Goal: Task Accomplishment & Management: Complete application form

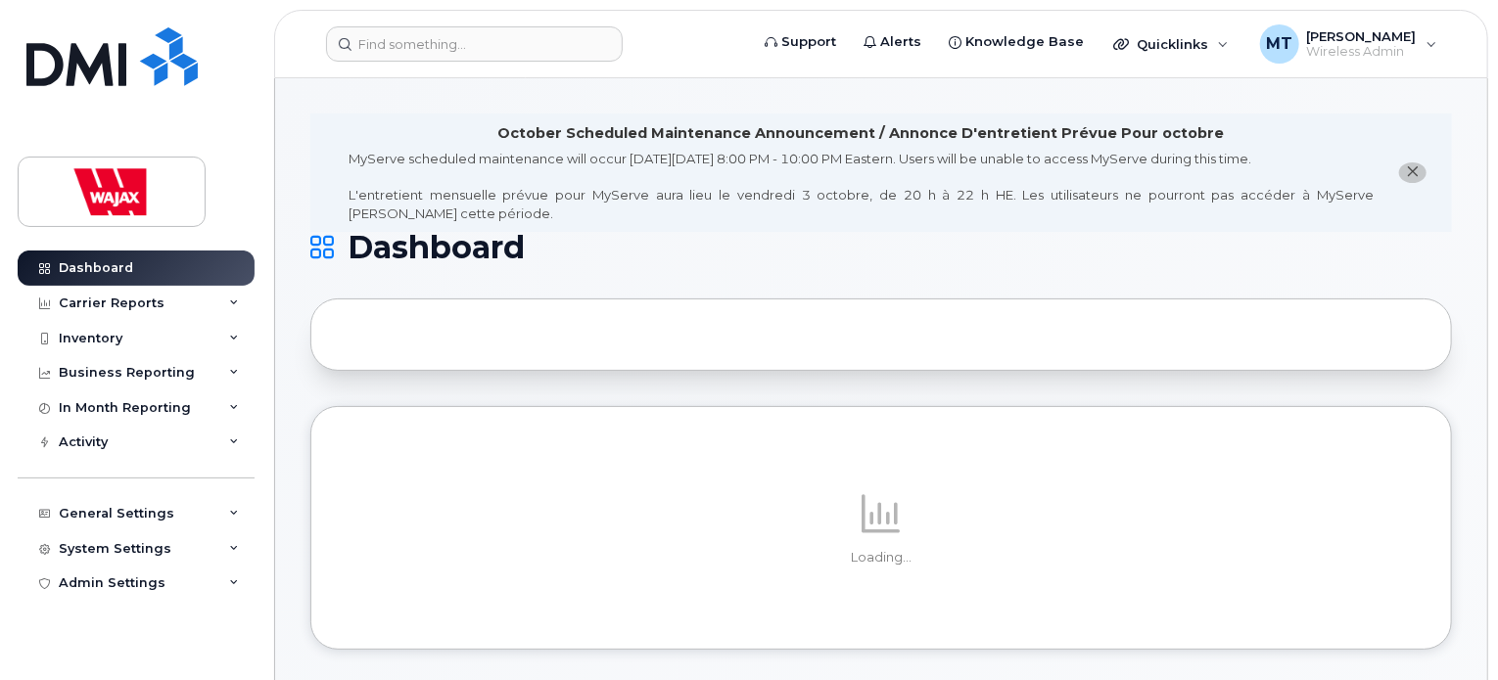
click at [1424, 176] on button "close notification" at bounding box center [1412, 173] width 27 height 21
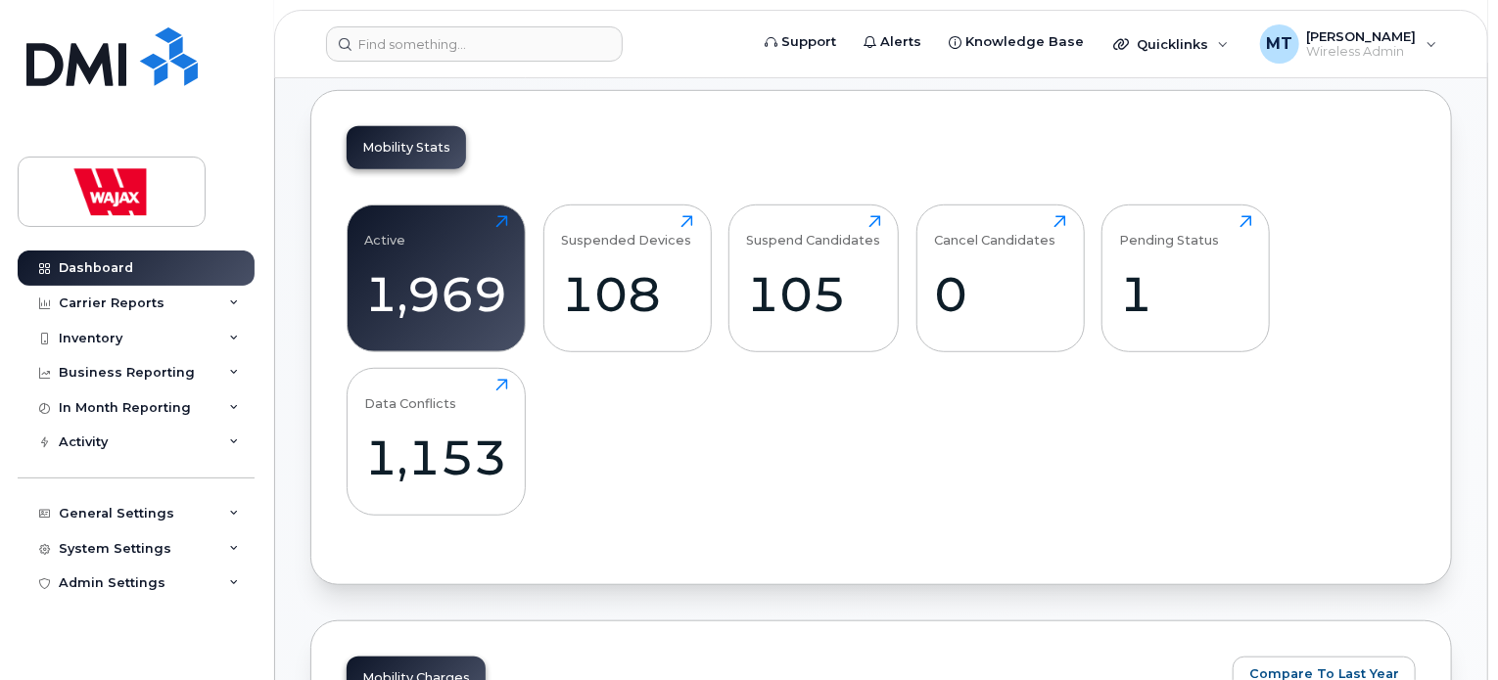
scroll to position [685, 0]
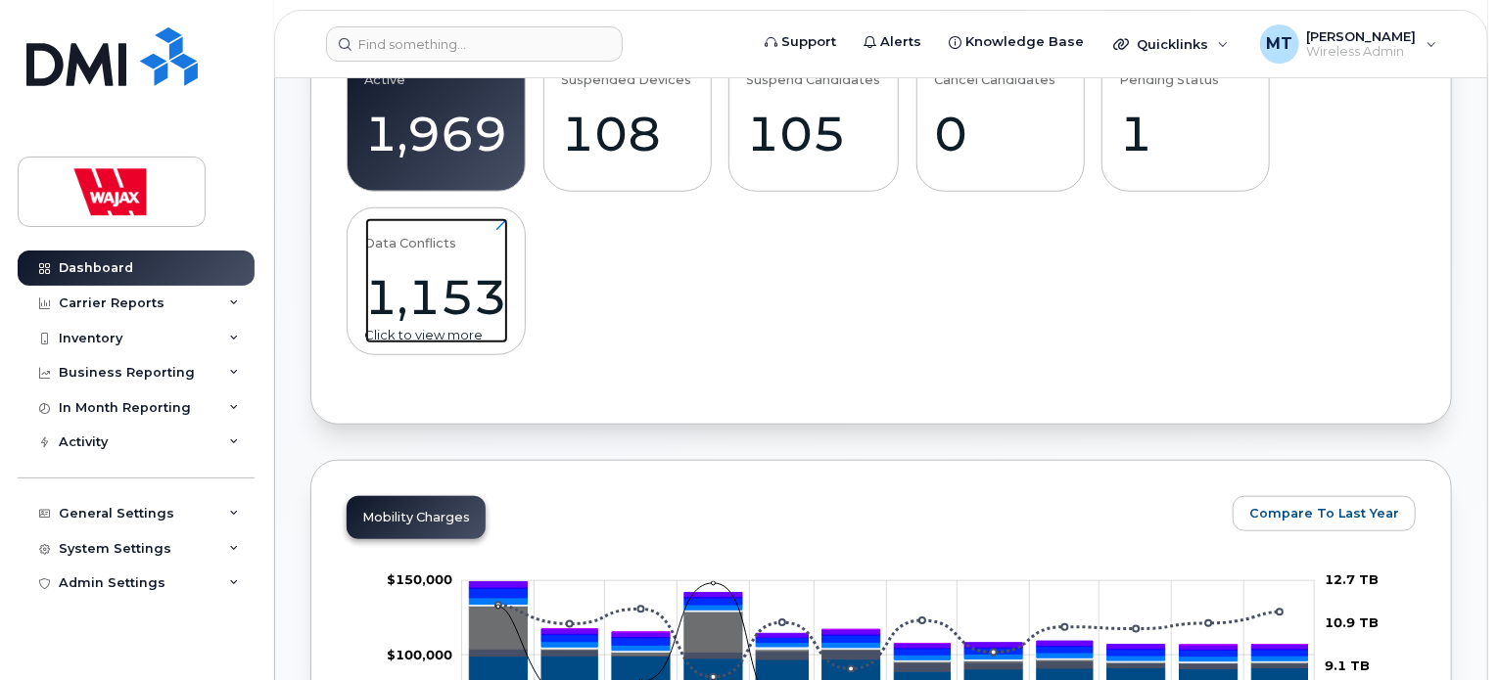
click at [464, 299] on div "1,153" at bounding box center [436, 297] width 143 height 58
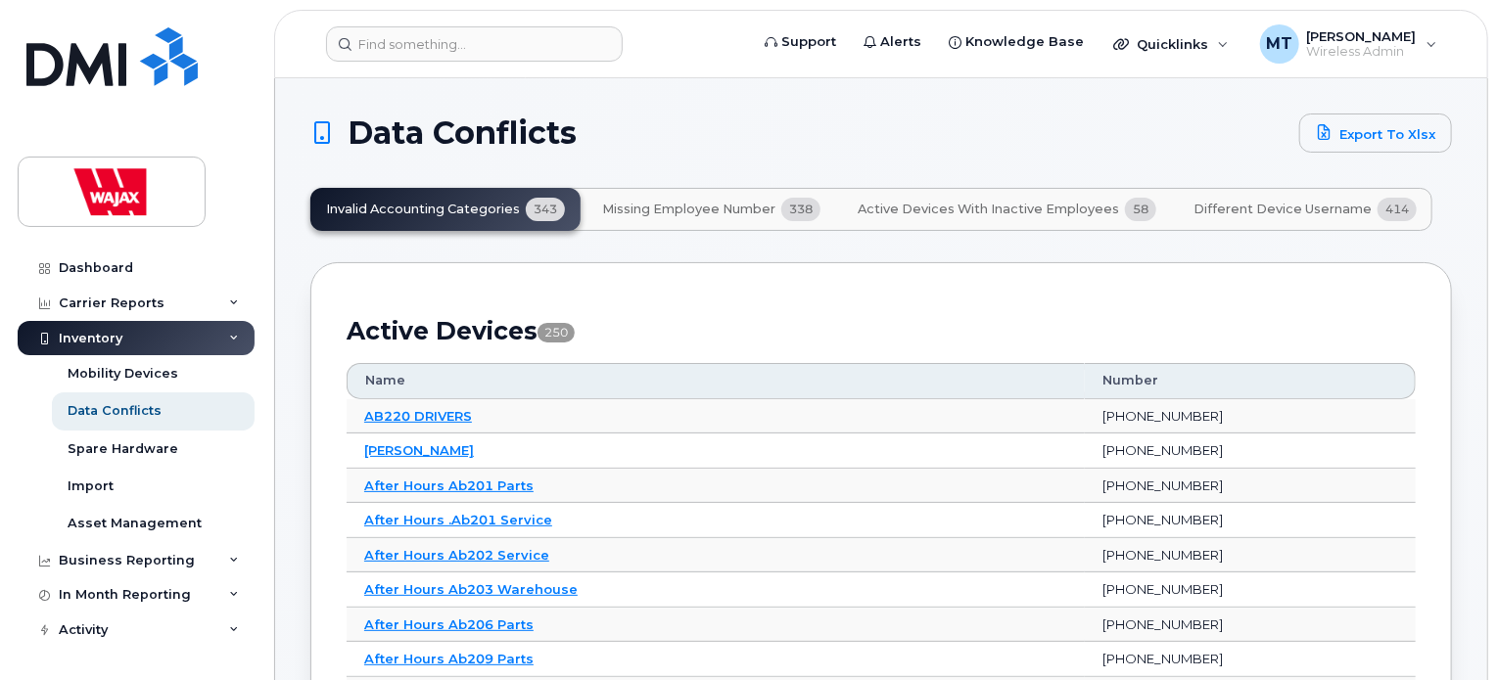
click at [670, 209] on span "Missing Employee Number" at bounding box center [688, 210] width 173 height 16
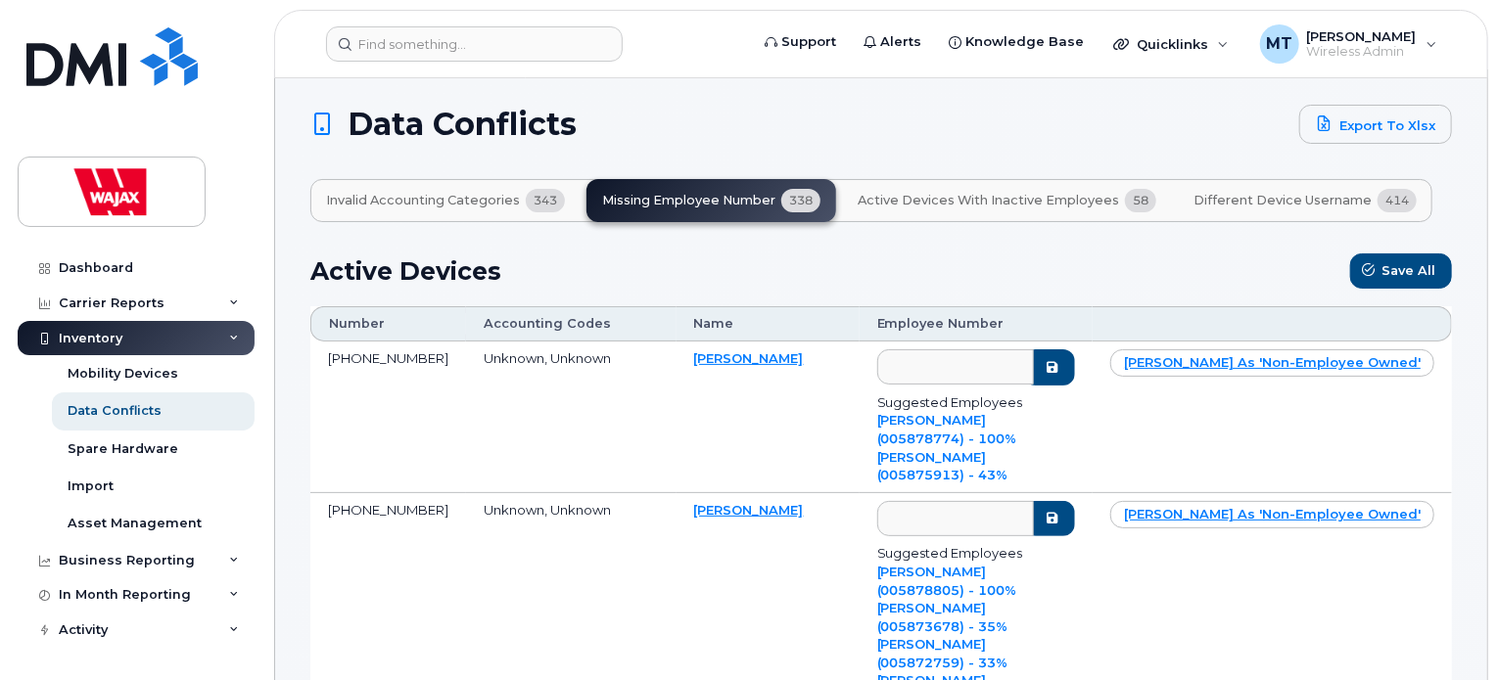
scroll to position [107, 0]
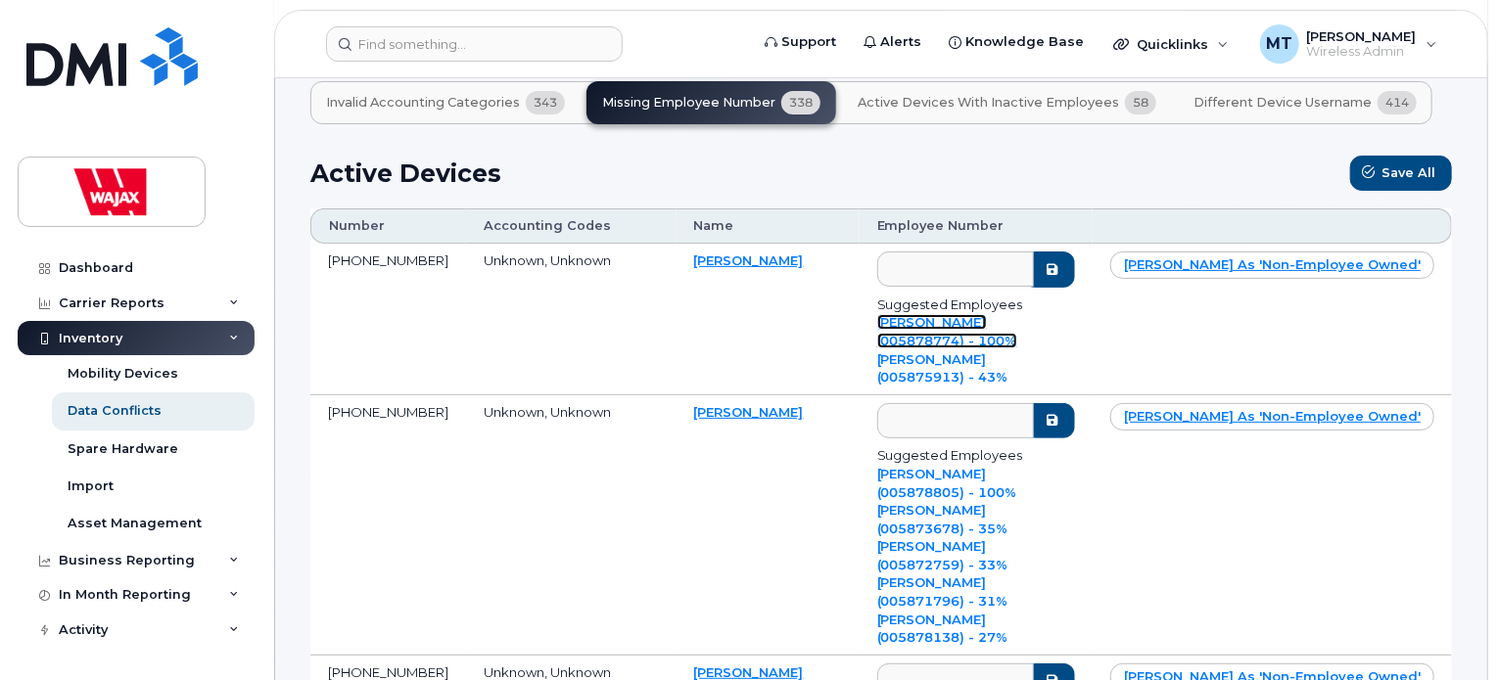
click at [1017, 317] on link "[PERSON_NAME] (005878774) - 100%" at bounding box center [947, 331] width 140 height 34
type input "005878774"
click at [1075, 274] on button "submit" at bounding box center [1049, 270] width 51 height 36
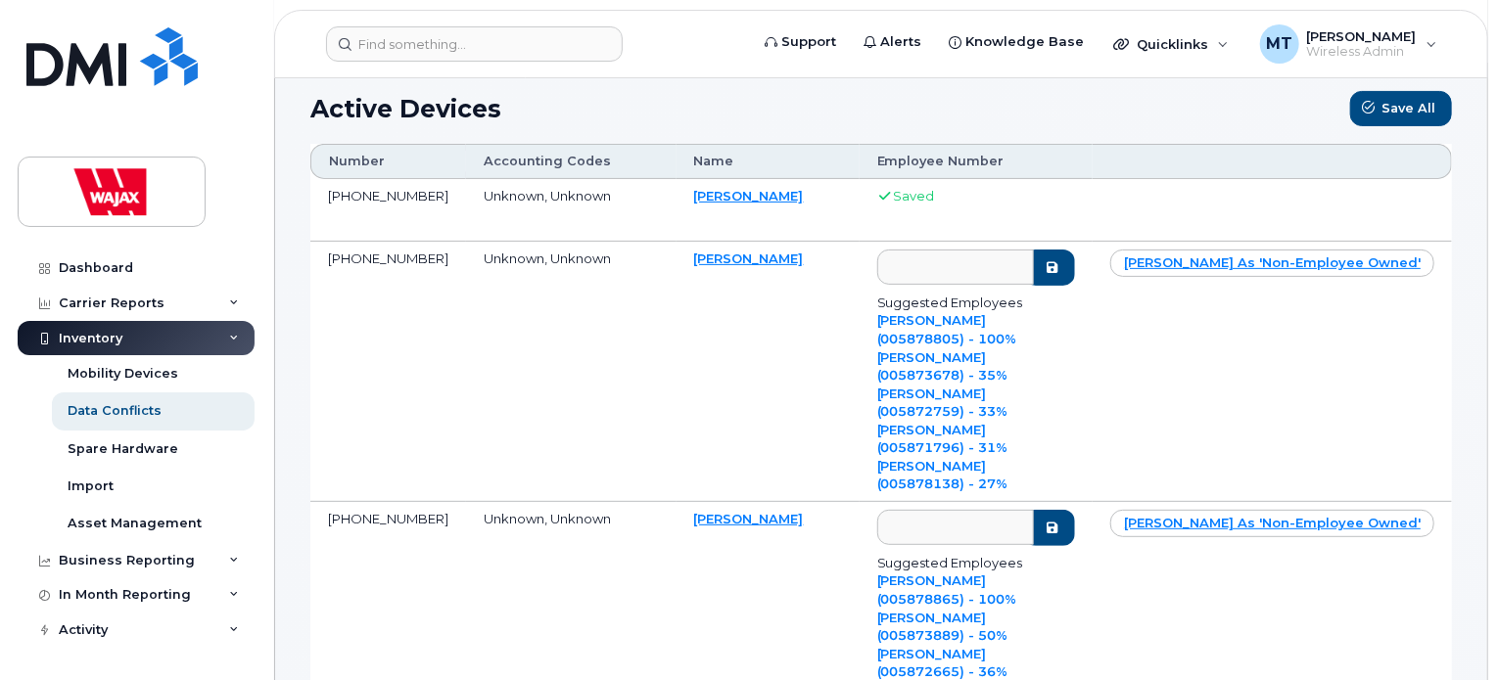
scroll to position [205, 0]
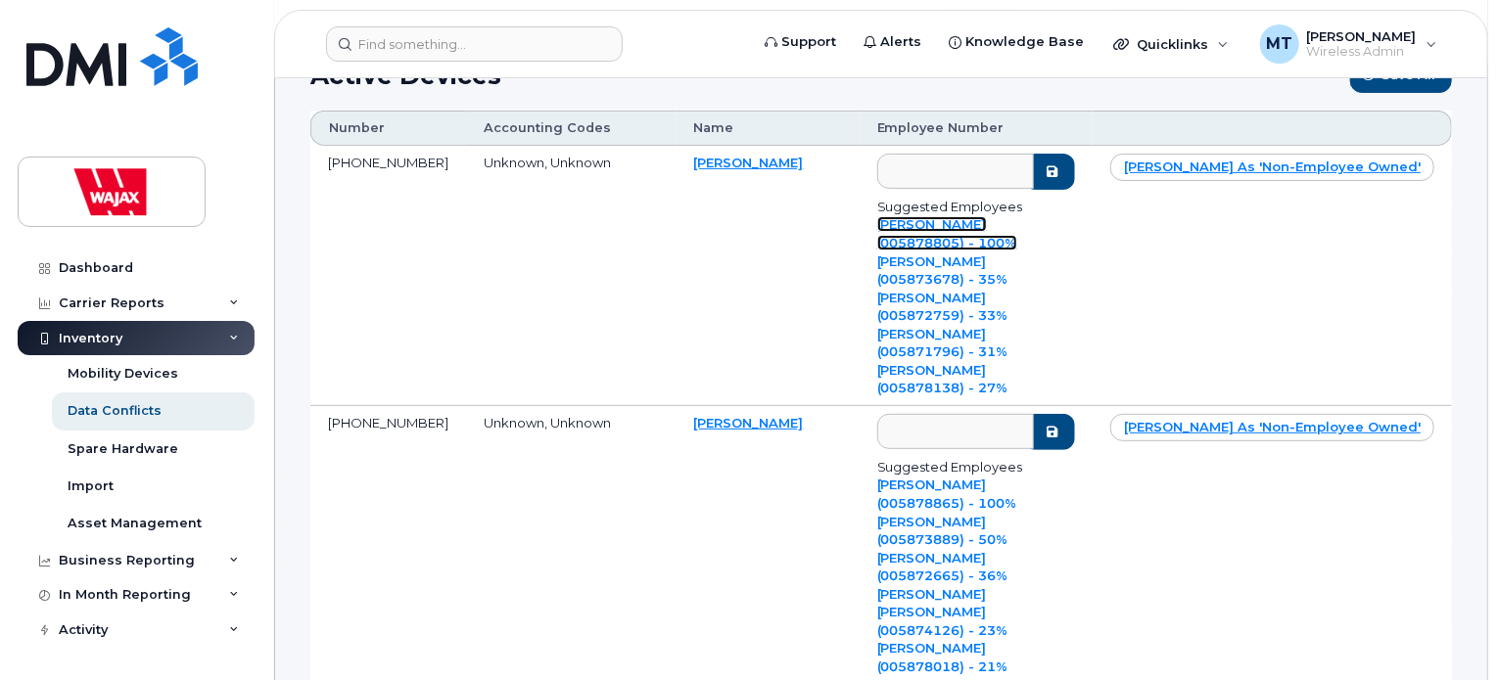
click at [1015, 251] on link "[PERSON_NAME] (005878805) - 100%" at bounding box center [947, 233] width 140 height 34
type input "005878805"
click at [1075, 190] on button "submit" at bounding box center [1049, 172] width 51 height 36
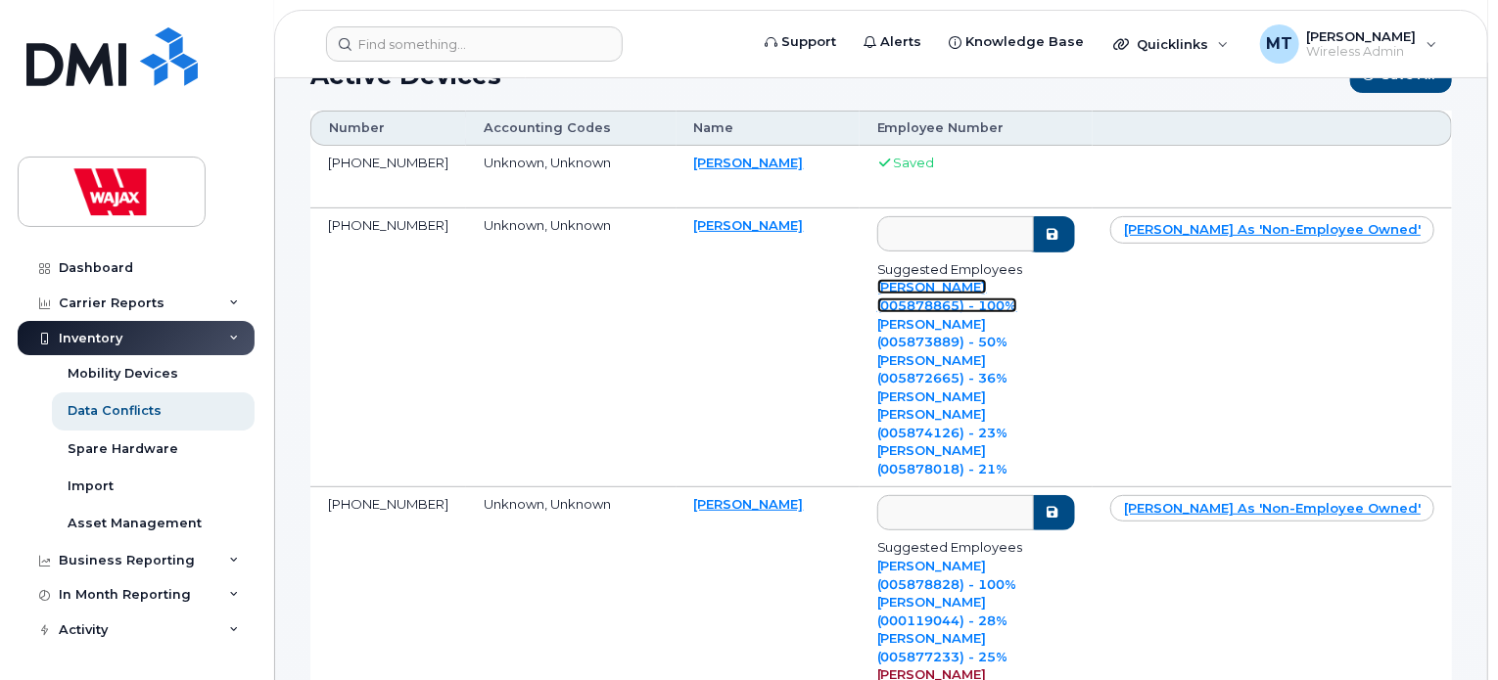
click at [988, 285] on link "[PERSON_NAME] (005878865) - 100%" at bounding box center [947, 296] width 140 height 34
type input "005878865"
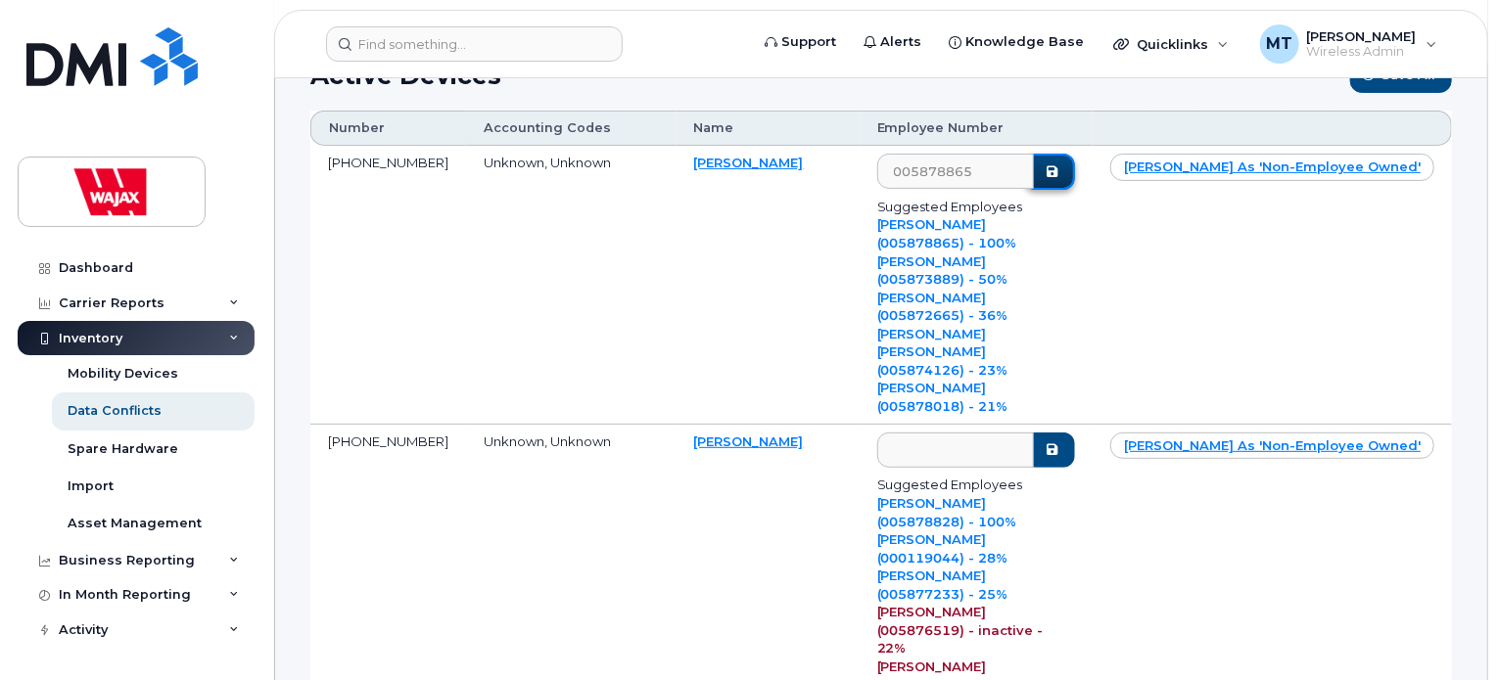
click at [1075, 190] on button "submit" at bounding box center [1049, 172] width 51 height 36
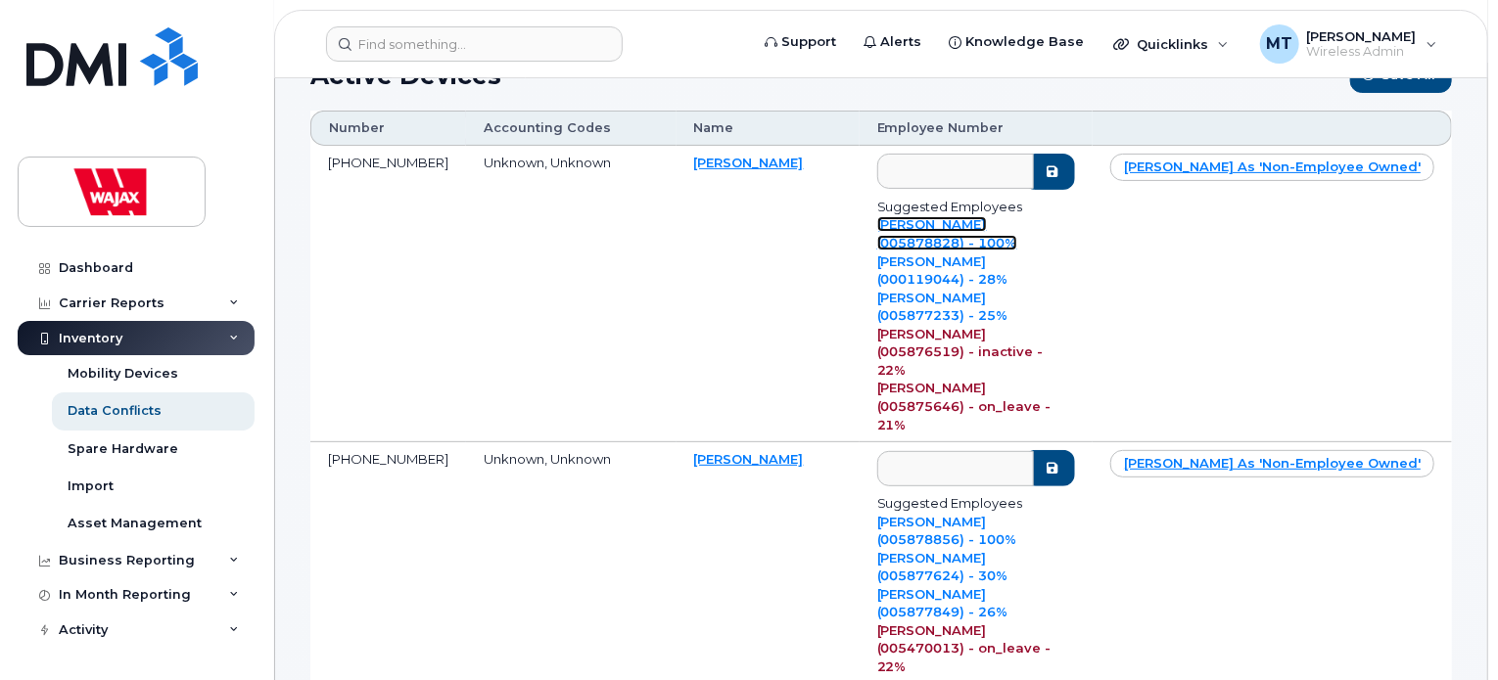
click at [987, 251] on link "[PERSON_NAME] (005878828) - 100%" at bounding box center [947, 233] width 140 height 34
type input "005878828"
click at [1076, 237] on div "[PERSON_NAME] (005878828) - 100%" at bounding box center [976, 233] width 199 height 36
click at [1075, 176] on button "submit" at bounding box center [1049, 172] width 51 height 36
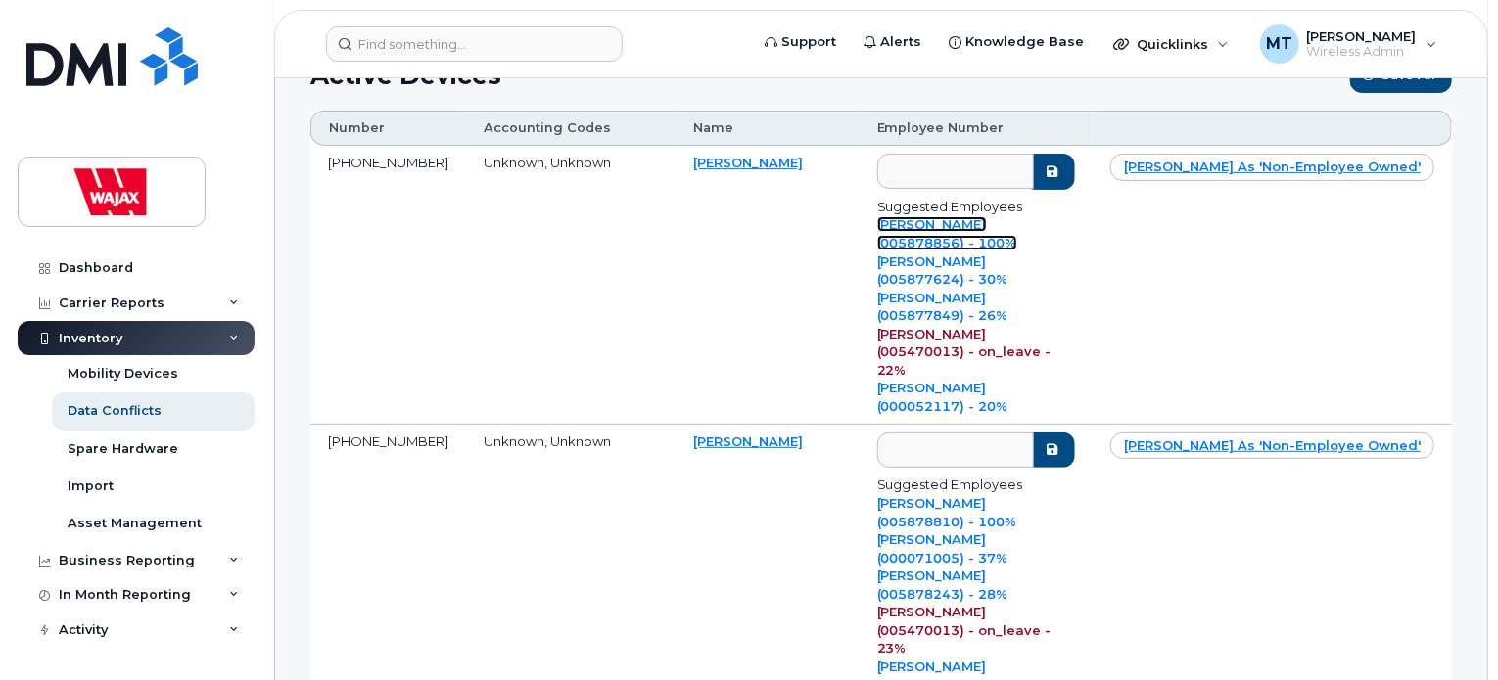
click at [1000, 251] on link "[PERSON_NAME] (005878856) - 100%" at bounding box center [947, 233] width 140 height 34
type input "005878856"
click at [1075, 190] on button "submit" at bounding box center [1049, 172] width 51 height 36
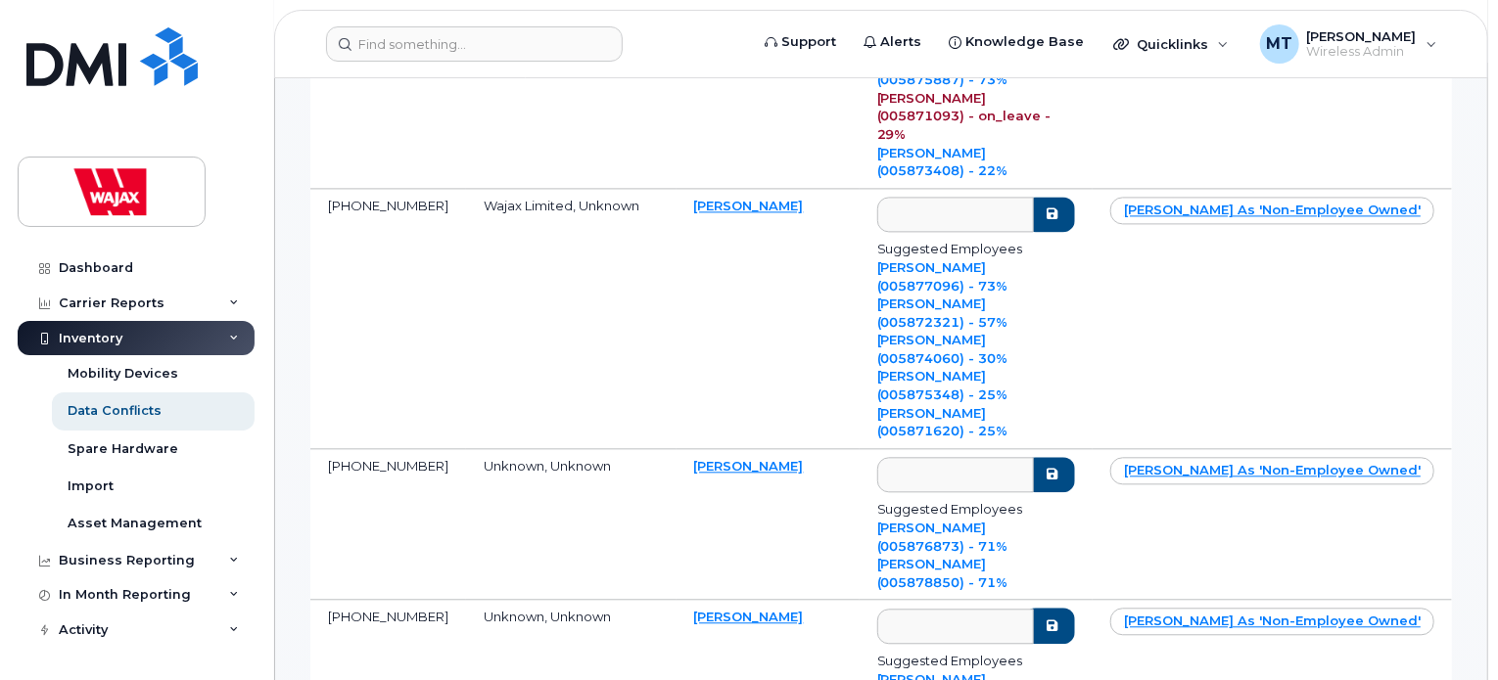
scroll to position [9478, 0]
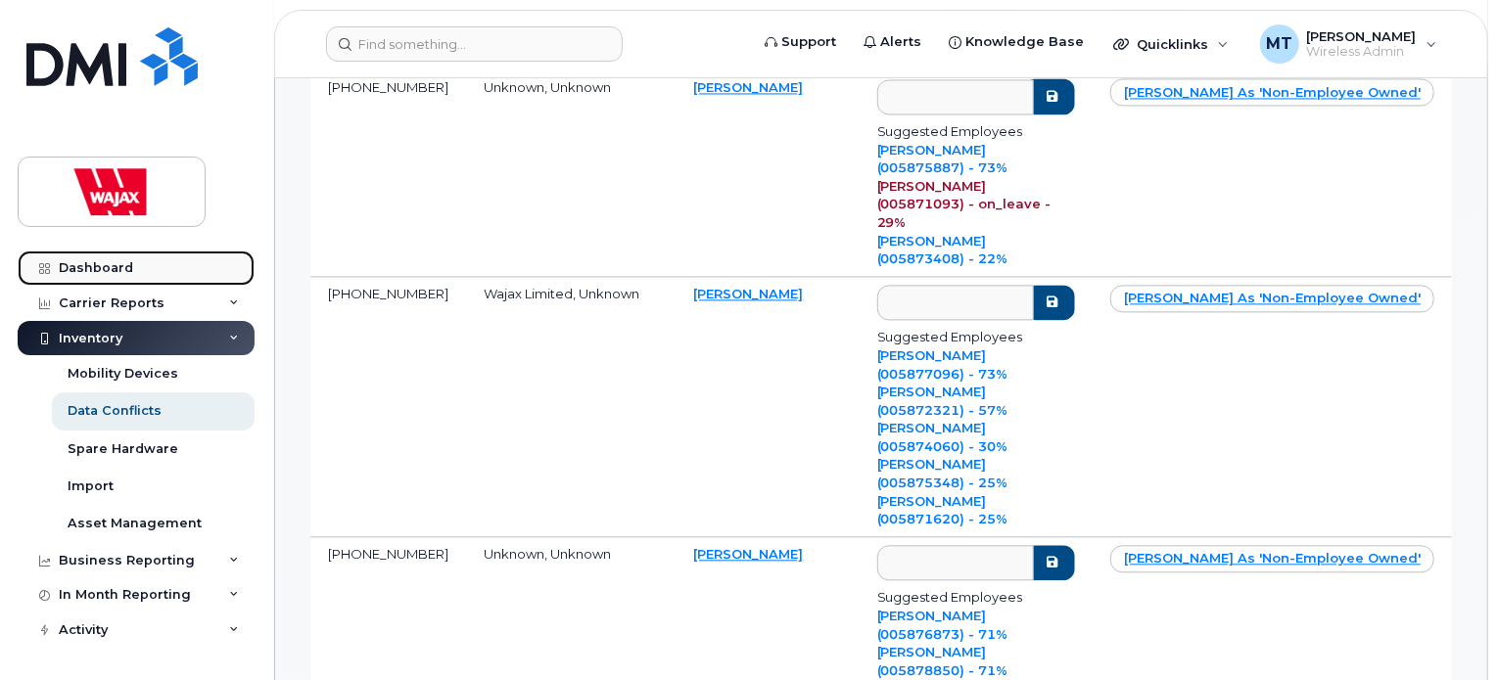
drag, startPoint x: 133, startPoint y: 272, endPoint x: 192, endPoint y: 273, distance: 58.7
click at [133, 272] on link "Dashboard" at bounding box center [136, 268] width 237 height 35
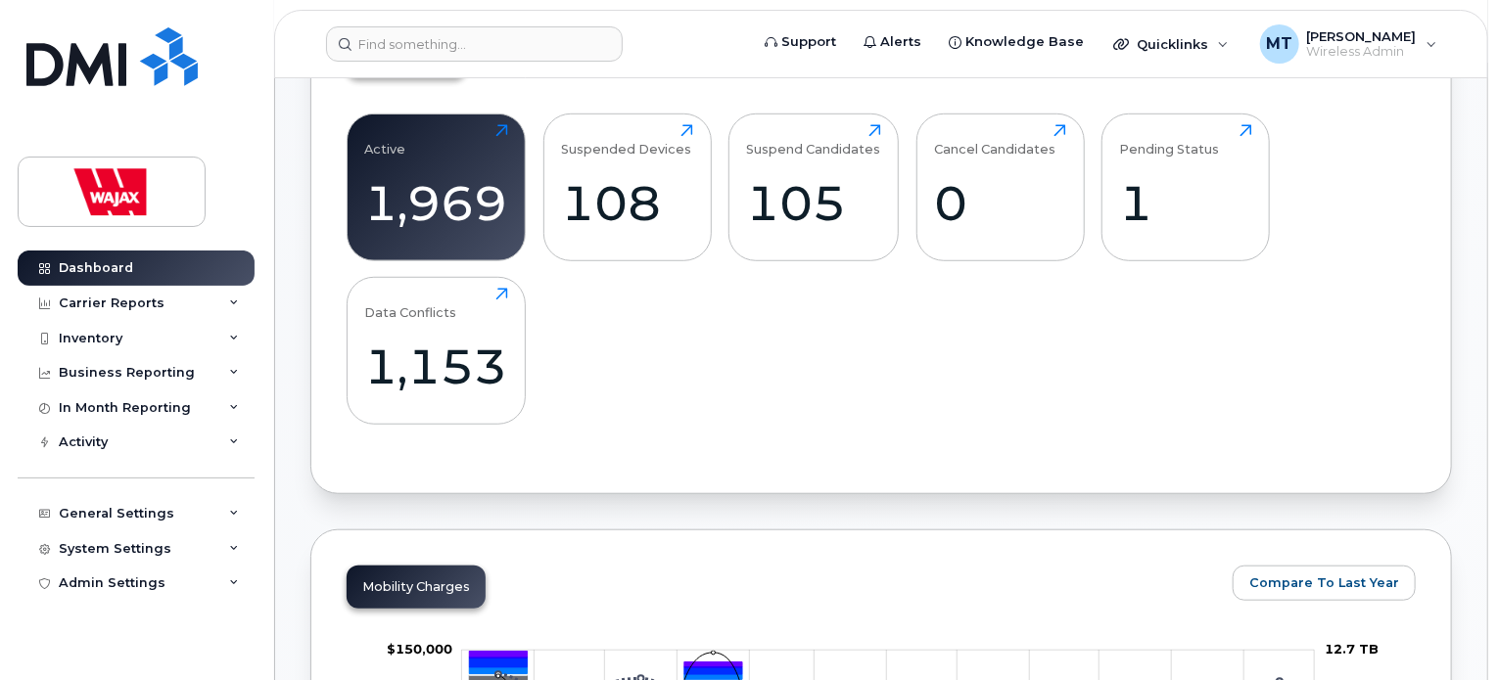
scroll to position [587, 0]
